Goal: Register for event/course

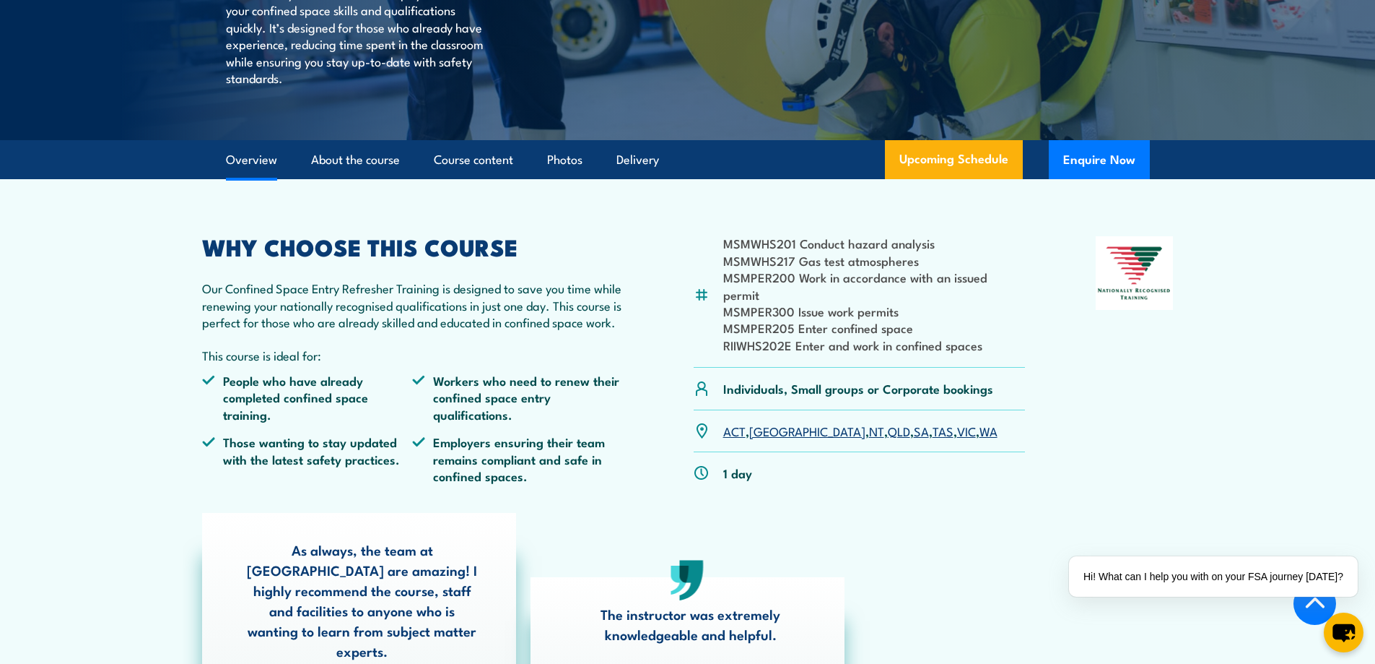
scroll to position [361, 0]
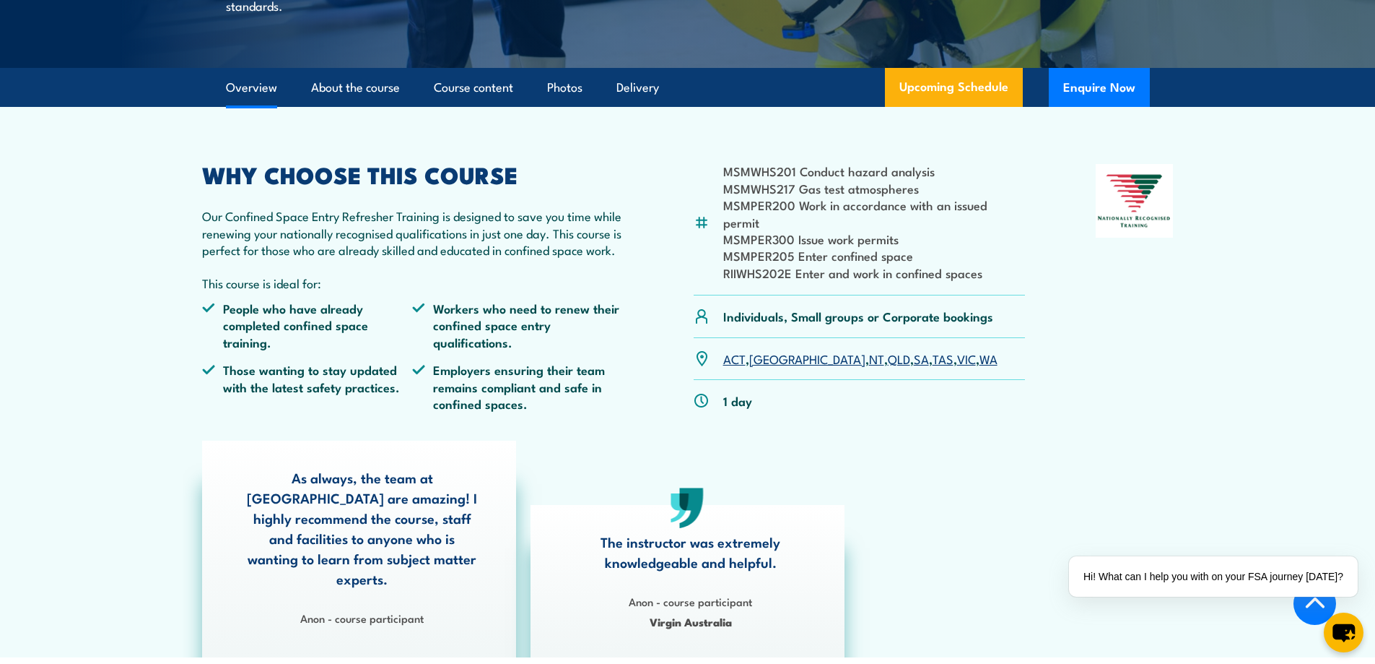
click at [914, 349] on link "SA" at bounding box center [921, 357] width 15 height 17
